Goal: Task Accomplishment & Management: Manage account settings

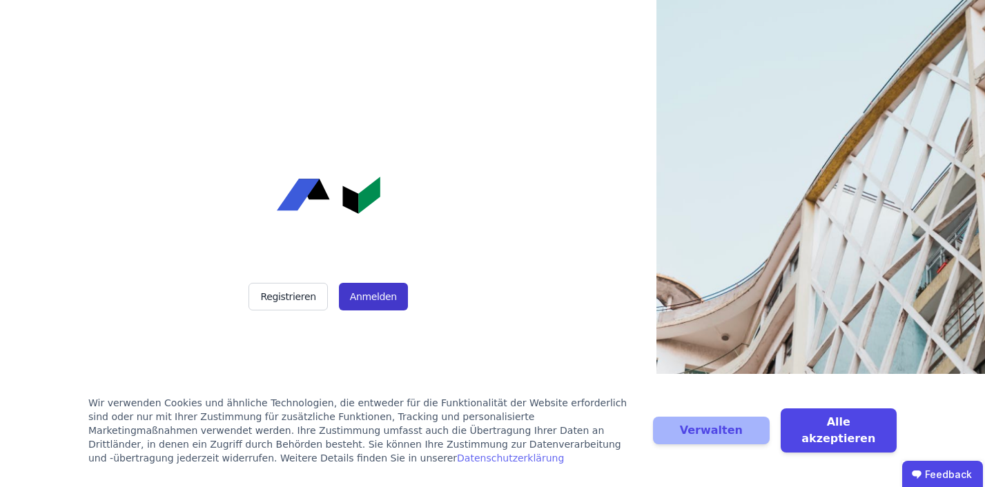
click at [361, 295] on button "Anmelden" at bounding box center [373, 297] width 69 height 28
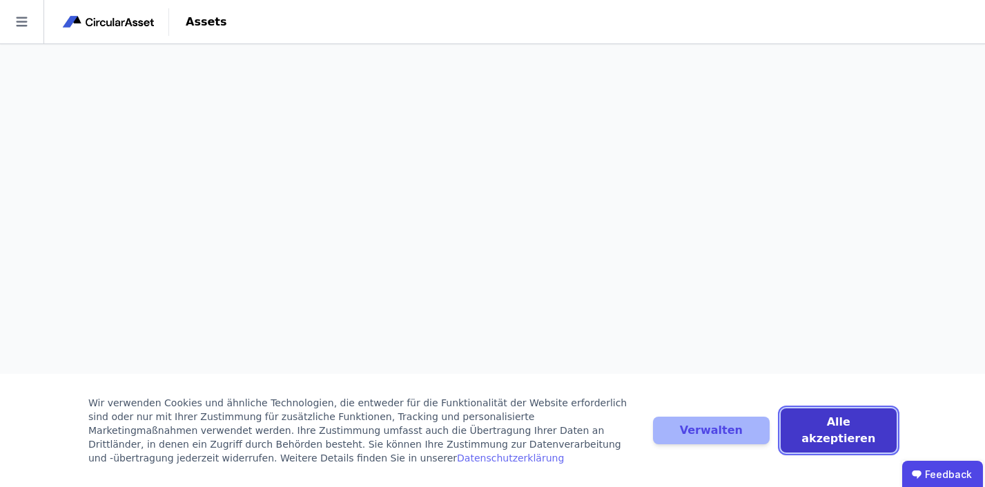
click at [813, 430] on button "Alle akzeptieren" at bounding box center [839, 431] width 116 height 44
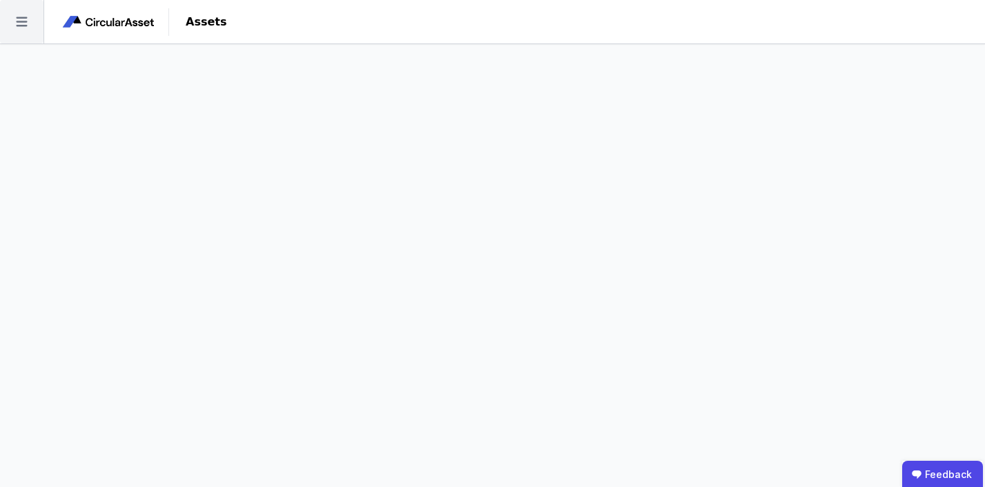
click at [25, 17] on icon at bounding box center [21, 22] width 11 height 10
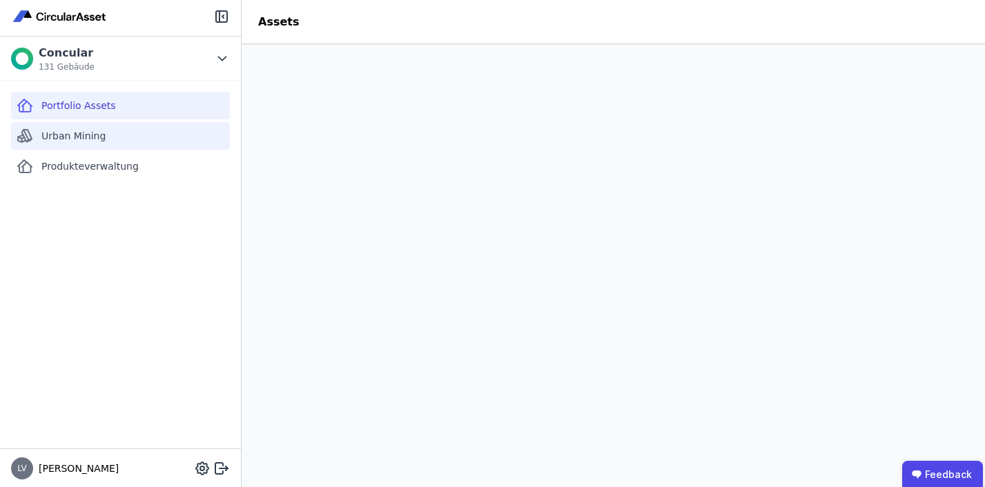
click at [59, 133] on span "Urban Mining" at bounding box center [73, 136] width 64 height 14
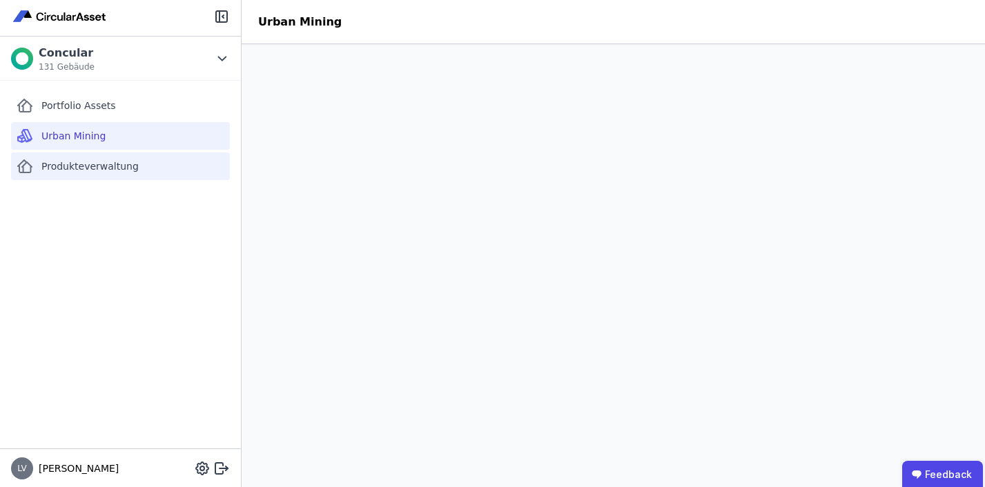
click at [55, 162] on span "Produkteverwaltung" at bounding box center [89, 166] width 97 height 14
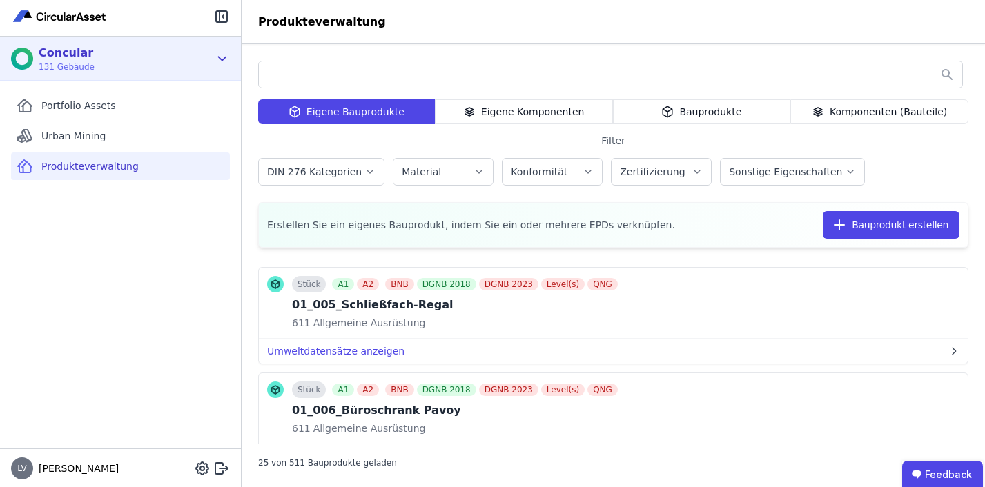
click at [66, 53] on div "Concular" at bounding box center [67, 53] width 56 height 17
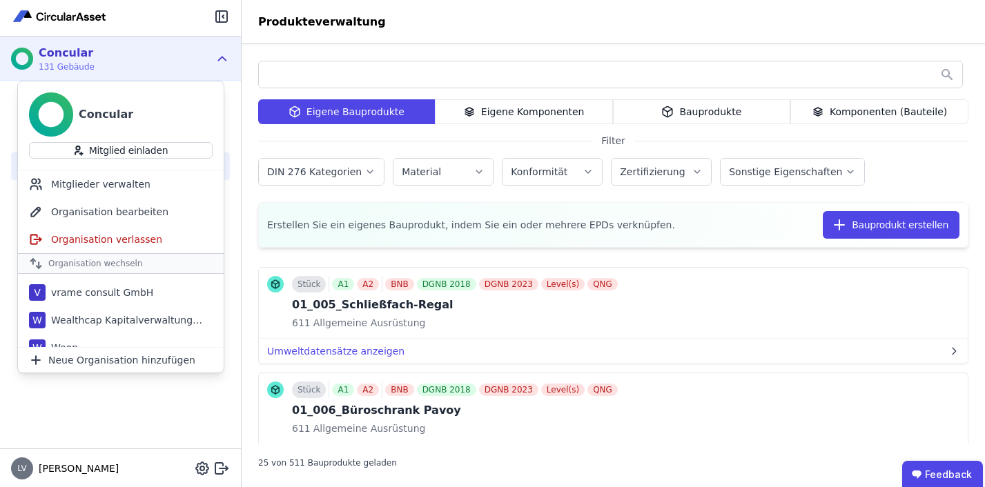
scroll to position [748, 0]
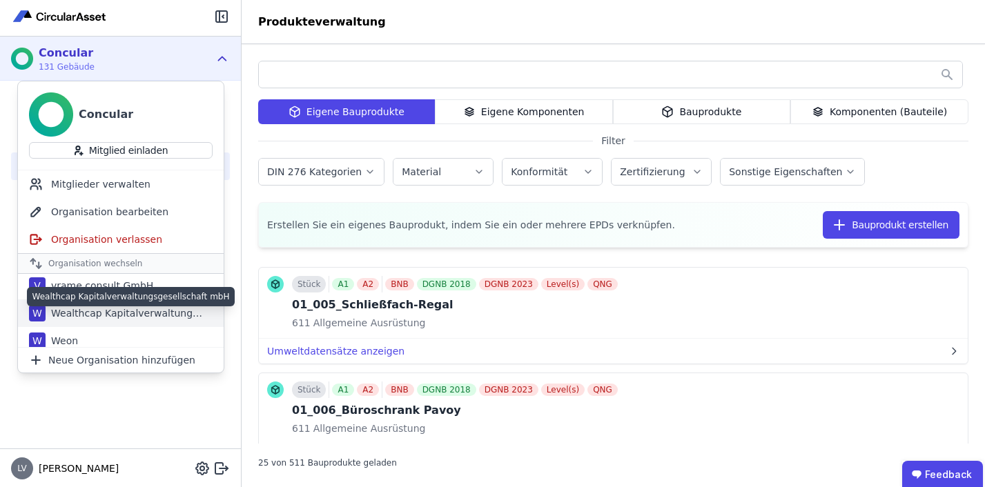
click at [111, 311] on div "Wealthcap Kapitalverwaltungsgesellschaft mbH" at bounding box center [125, 314] width 159 height 14
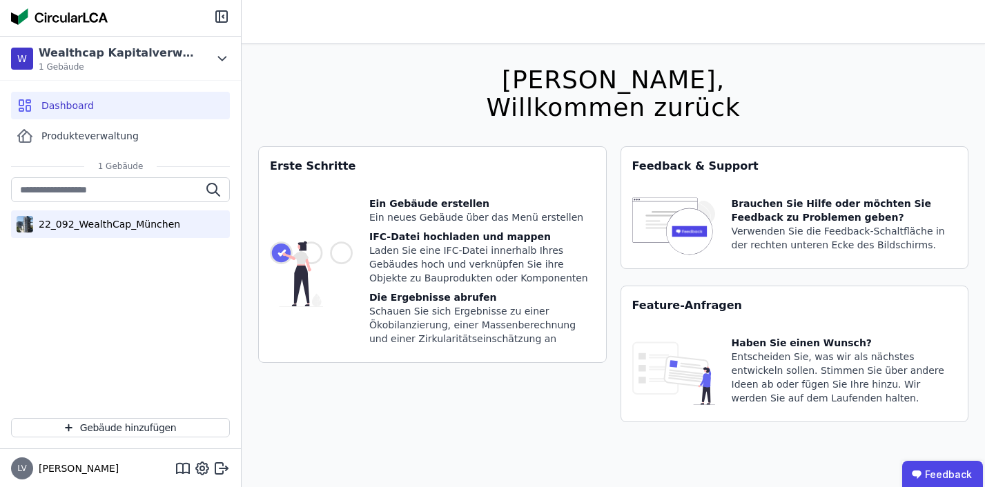
click at [113, 220] on div "22_092_WealthCap_München" at bounding box center [106, 224] width 147 height 14
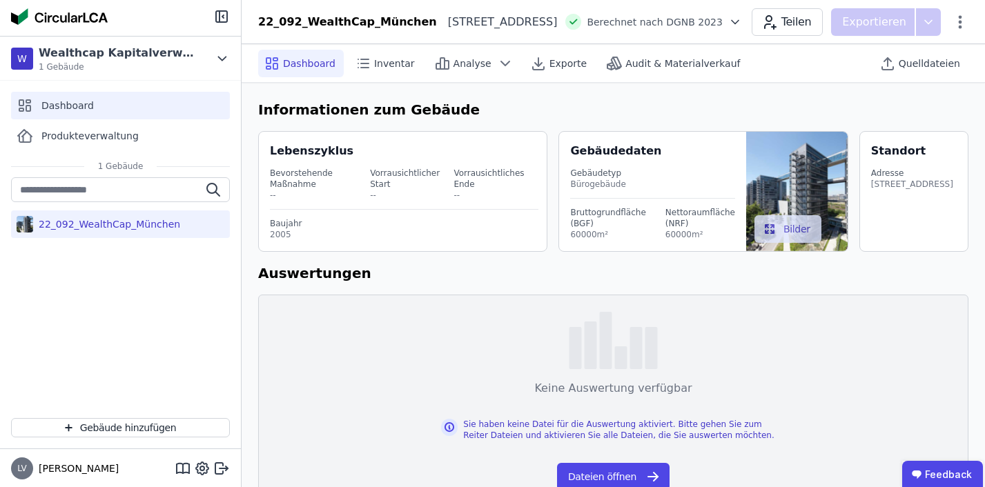
click at [104, 100] on div "Dashboard" at bounding box center [120, 106] width 219 height 28
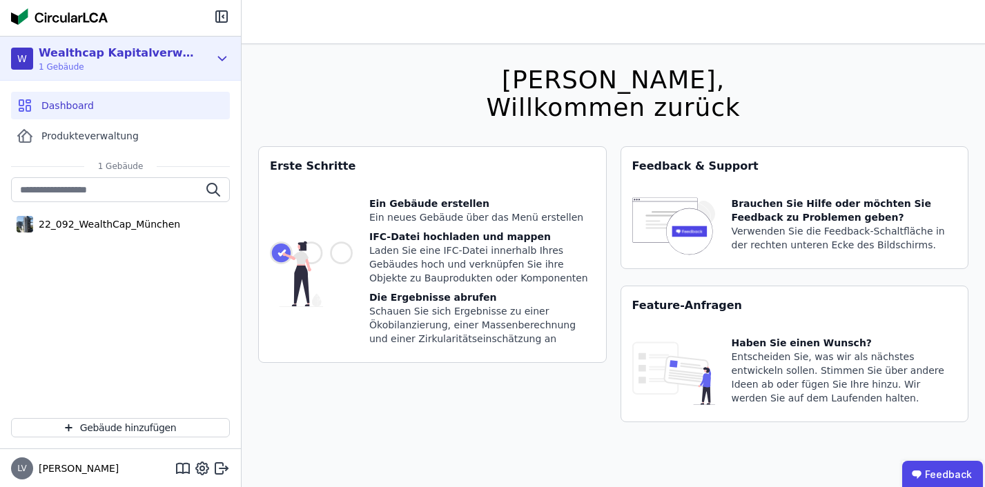
click at [225, 54] on icon at bounding box center [222, 58] width 15 height 17
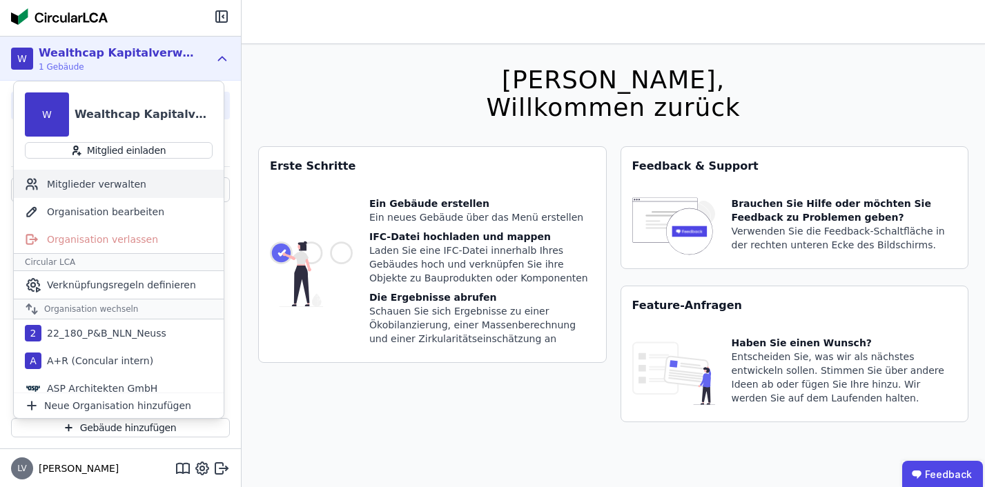
click at [126, 179] on div "Mitglieder verwalten" at bounding box center [119, 185] width 210 height 28
select select "*"
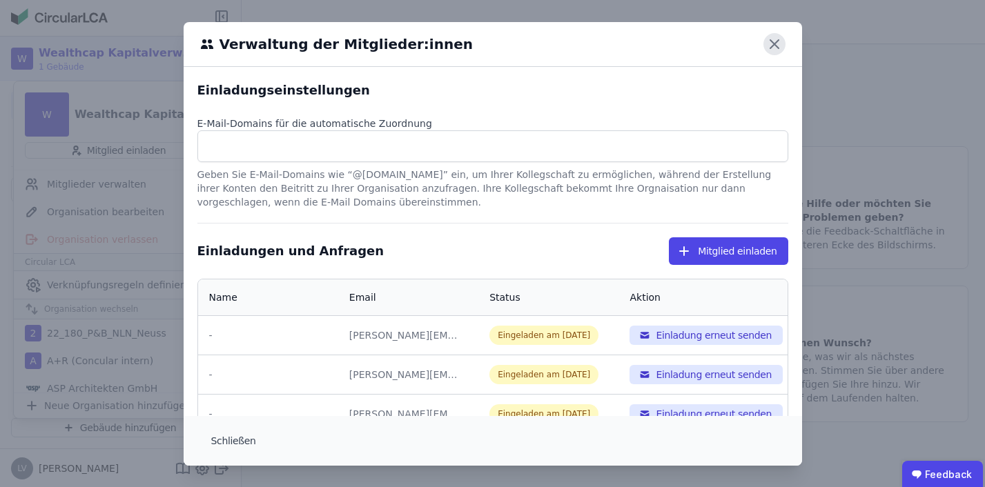
click at [772, 46] on icon at bounding box center [774, 44] width 8 height 8
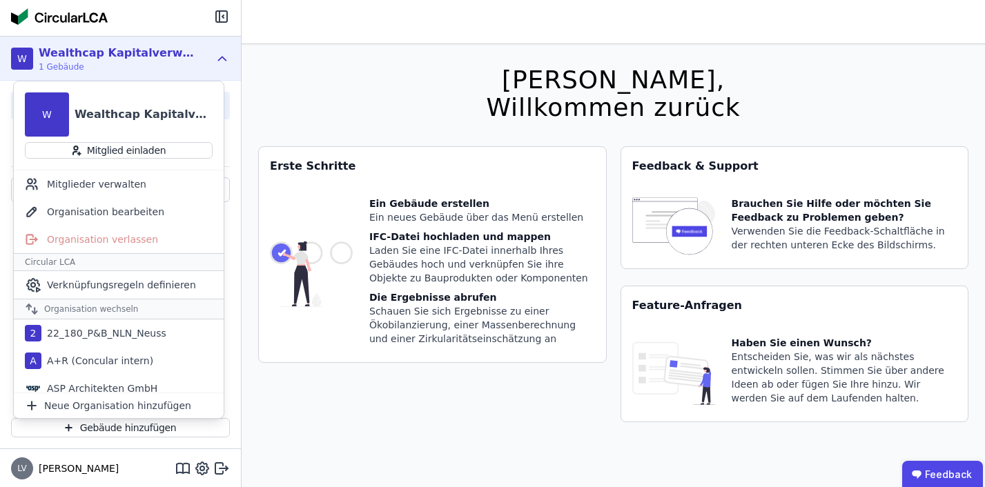
click at [243, 142] on div "[PERSON_NAME], Willkommen zurück Sie verwenden derzeit eine Beta-Version. Es kö…" at bounding box center [614, 287] width 744 height 487
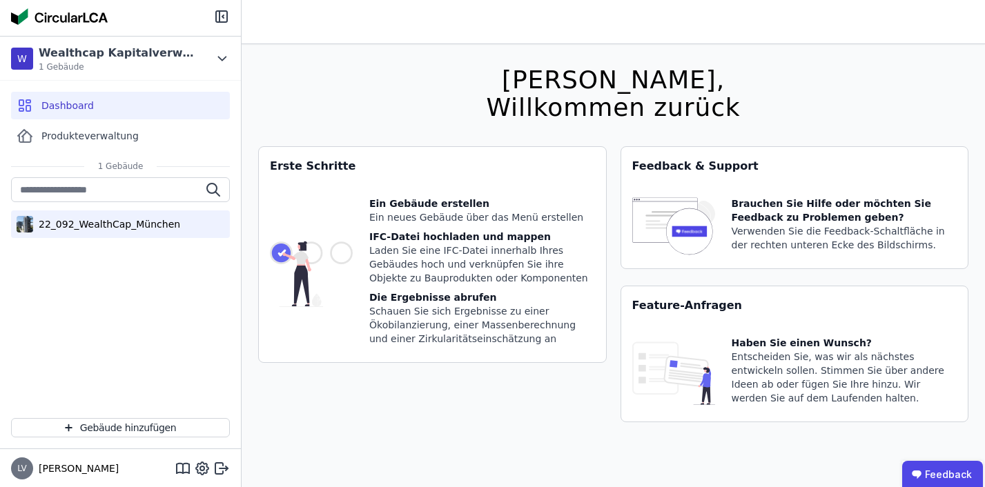
click at [90, 228] on div "22_092_WealthCap_München" at bounding box center [106, 224] width 147 height 14
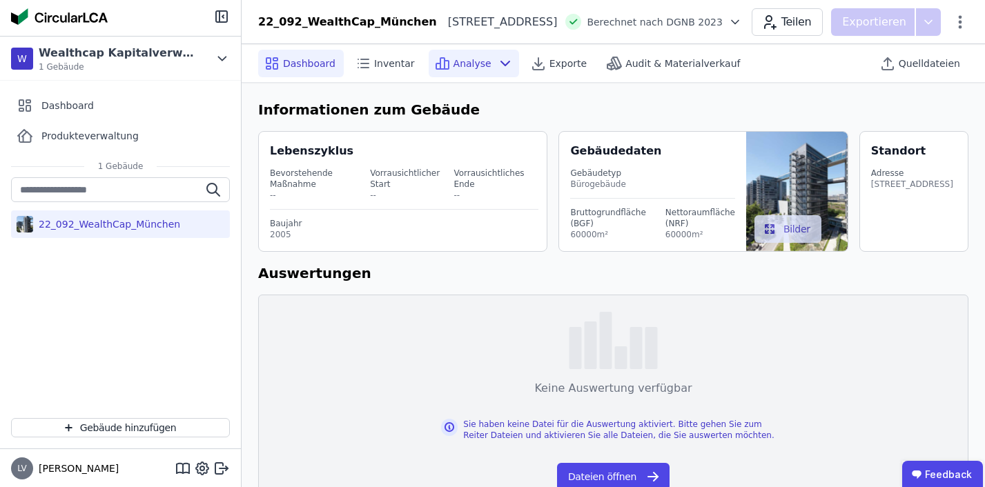
click at [476, 62] on span "Analyse" at bounding box center [473, 64] width 38 height 14
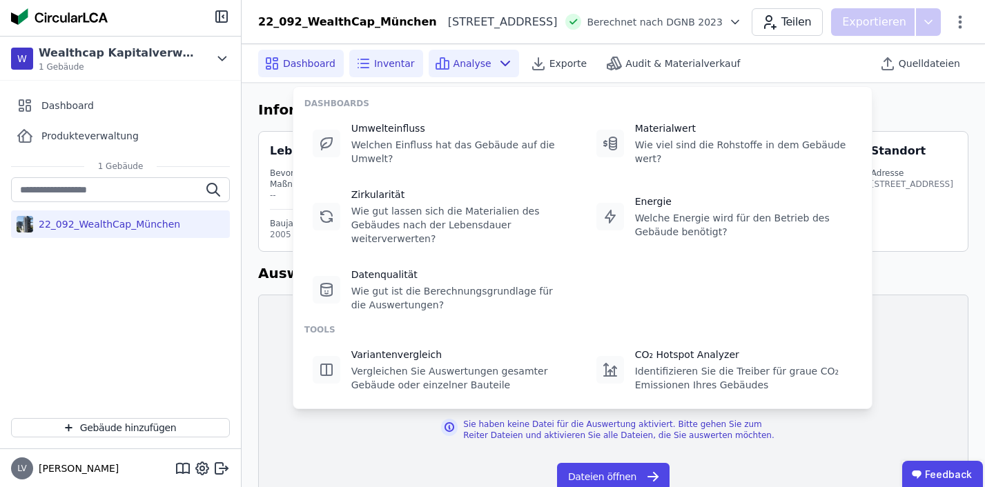
click at [392, 60] on span "Inventar" at bounding box center [394, 64] width 41 height 14
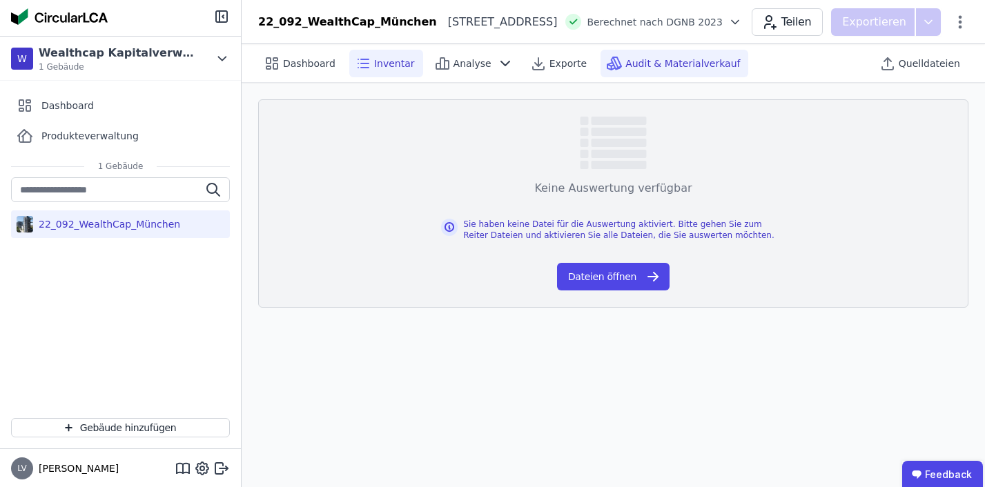
click at [634, 64] on span "Audit & Materialverkauf" at bounding box center [682, 64] width 115 height 14
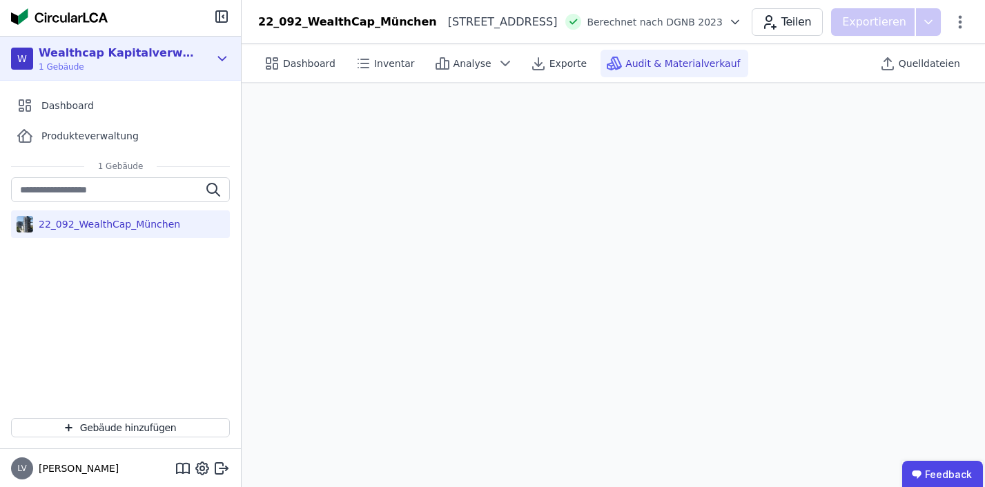
click at [220, 64] on icon at bounding box center [222, 58] width 15 height 17
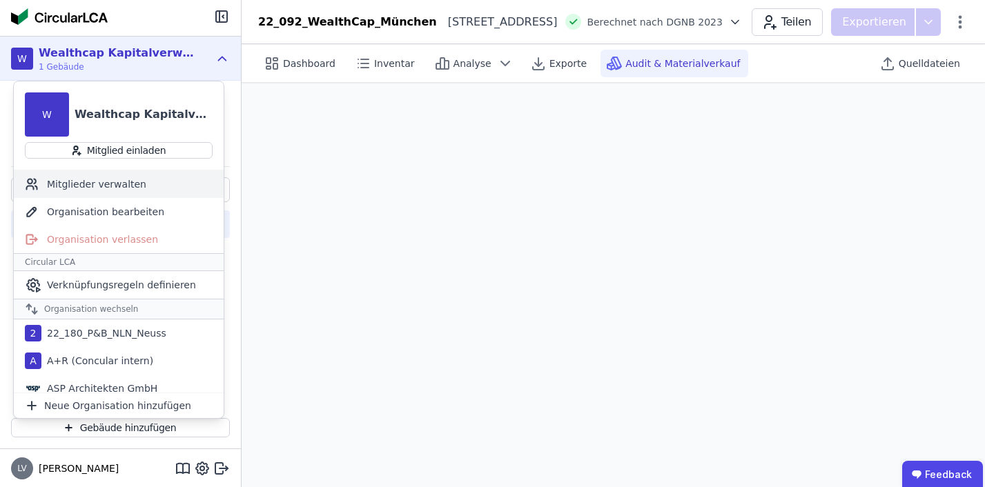
click at [133, 186] on div "Mitglieder verwalten" at bounding box center [119, 185] width 210 height 28
select select "*"
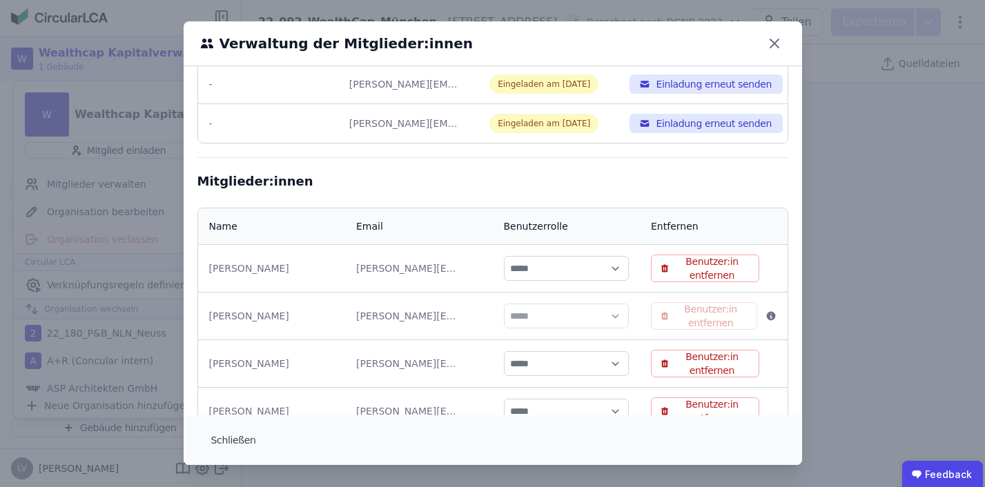
scroll to position [425, 0]
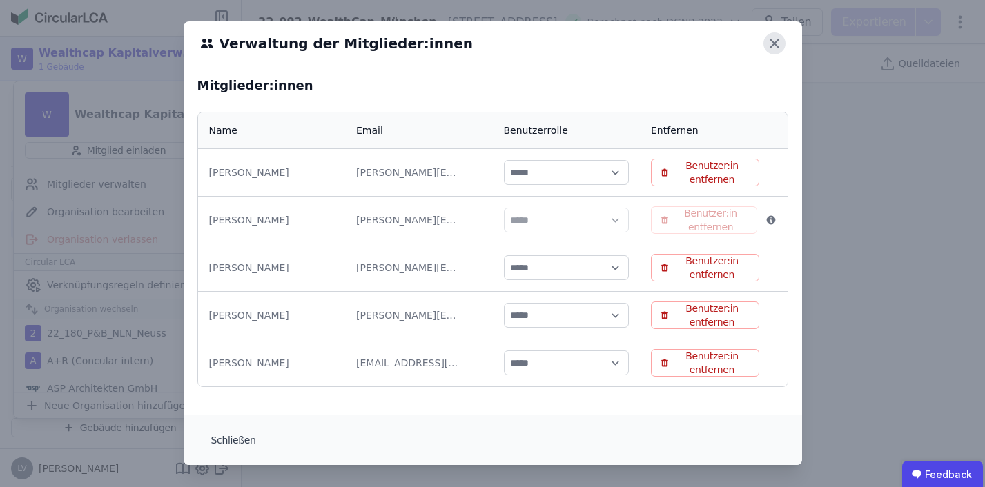
click at [773, 39] on icon at bounding box center [775, 43] width 22 height 22
